Goal: Information Seeking & Learning: Learn about a topic

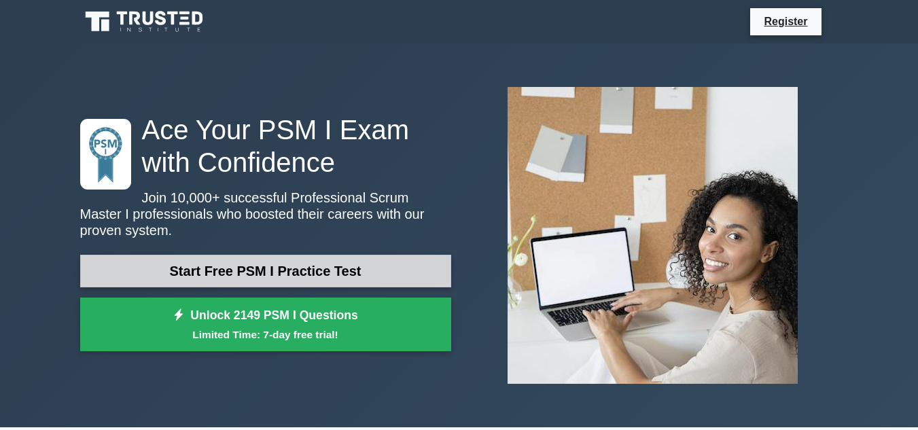
click at [270, 260] on link "Start Free PSM I Practice Test" at bounding box center [265, 271] width 371 height 33
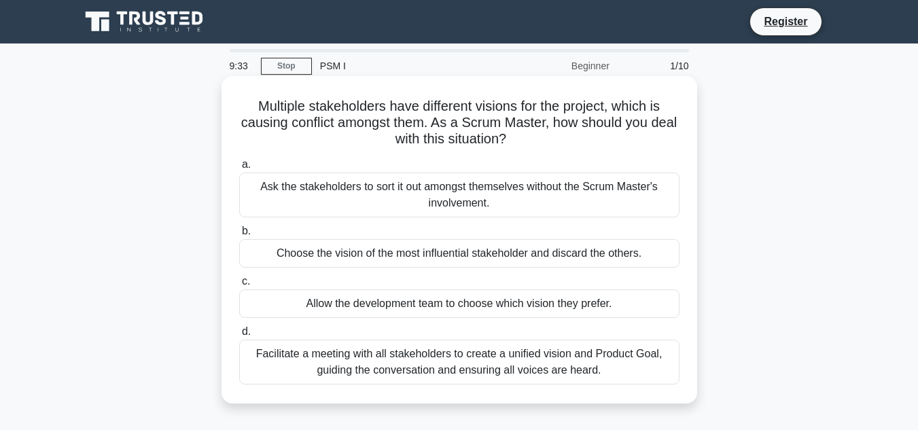
click at [566, 379] on div "Facilitate a meeting with all stakeholders to create a unified vision and Produ…" at bounding box center [459, 362] width 440 height 45
click at [239, 336] on input "d. Facilitate a meeting with all stakeholders to create a unified vision and Pr…" at bounding box center [239, 332] width 0 height 9
